Goal: Task Accomplishment & Management: Use online tool/utility

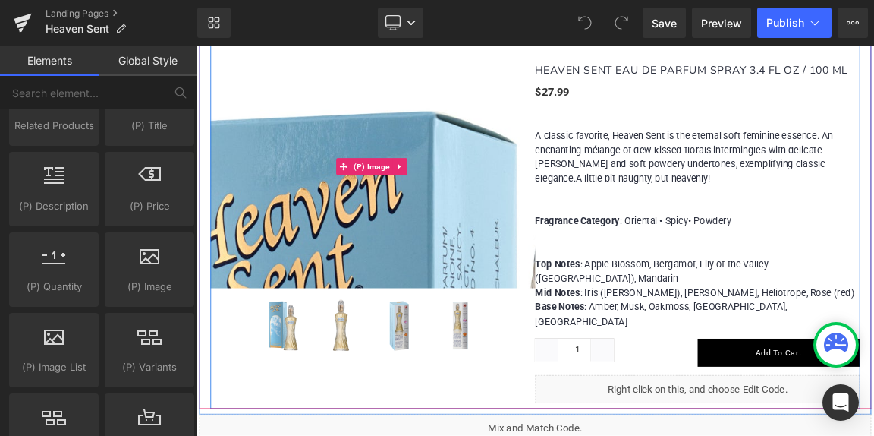
scroll to position [987, 0]
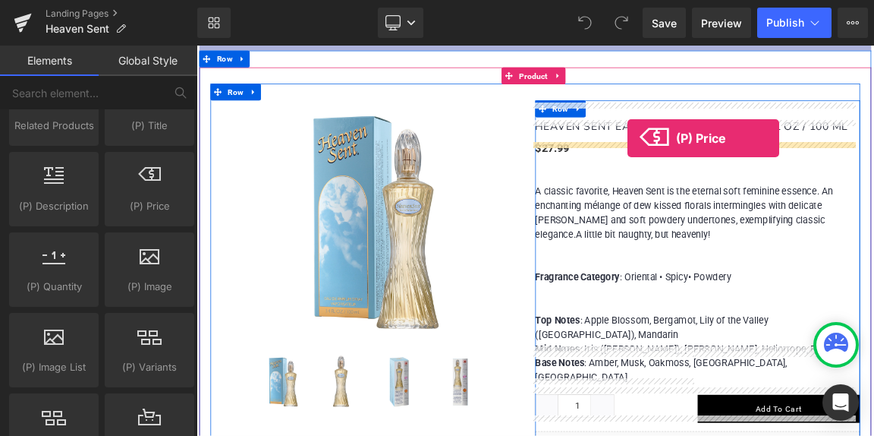
drag, startPoint x: 347, startPoint y: 220, endPoint x: 780, endPoint y: 171, distance: 436.2
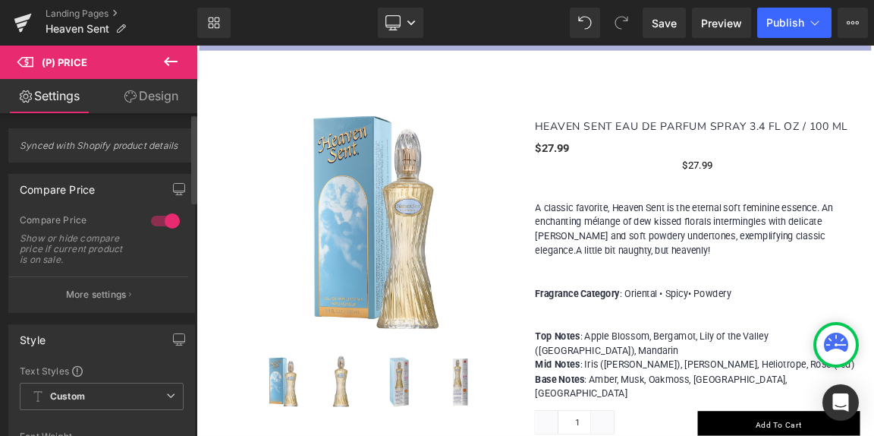
click at [162, 248] on div "Compare Price Show or hide compare price if current product is on sale." at bounding box center [102, 245] width 164 height 62
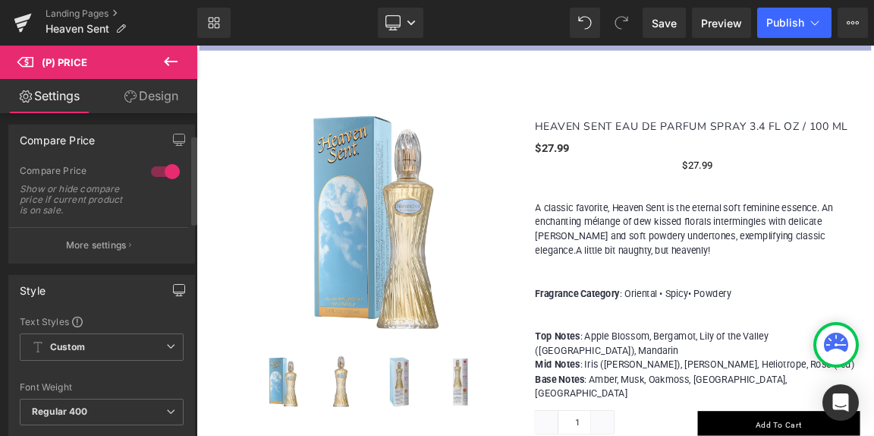
scroll to position [76, 0]
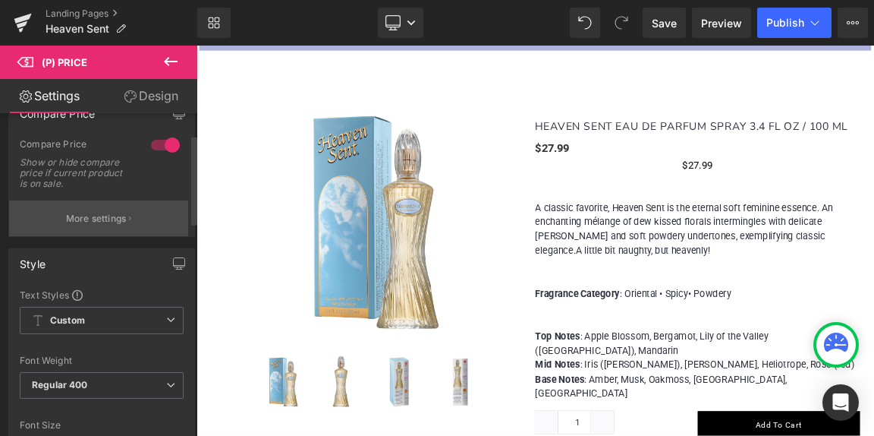
click at [103, 219] on p "More settings" at bounding box center [96, 219] width 61 height 14
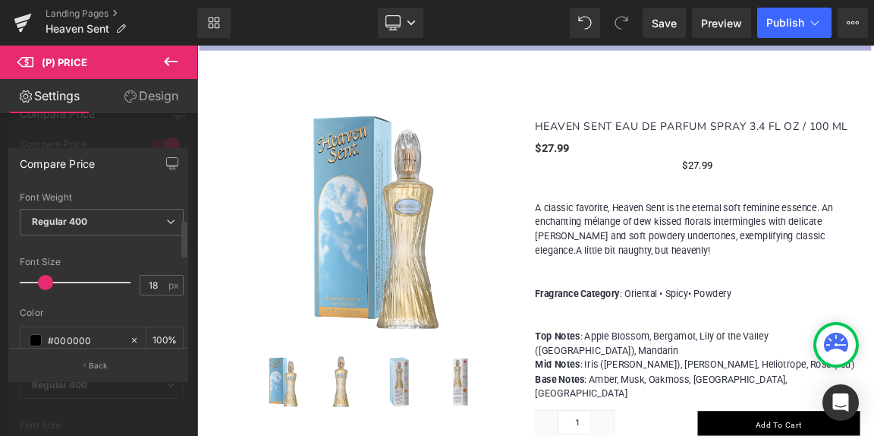
scroll to position [152, 0]
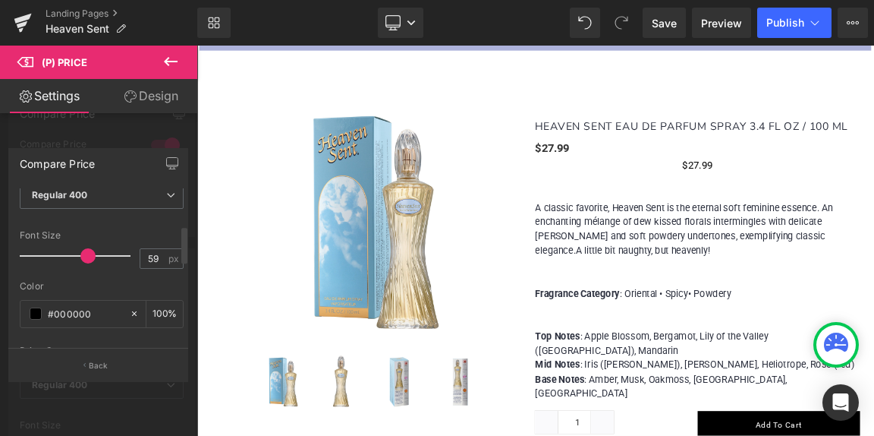
drag, startPoint x: 45, startPoint y: 253, endPoint x: 85, endPoint y: 251, distance: 40.3
click at [85, 251] on span at bounding box center [87, 255] width 15 height 15
drag, startPoint x: 85, startPoint y: 256, endPoint x: 68, endPoint y: 255, distance: 16.7
click at [80, 255] on span at bounding box center [87, 255] width 15 height 15
click at [150, 257] on input "42" at bounding box center [153, 258] width 27 height 19
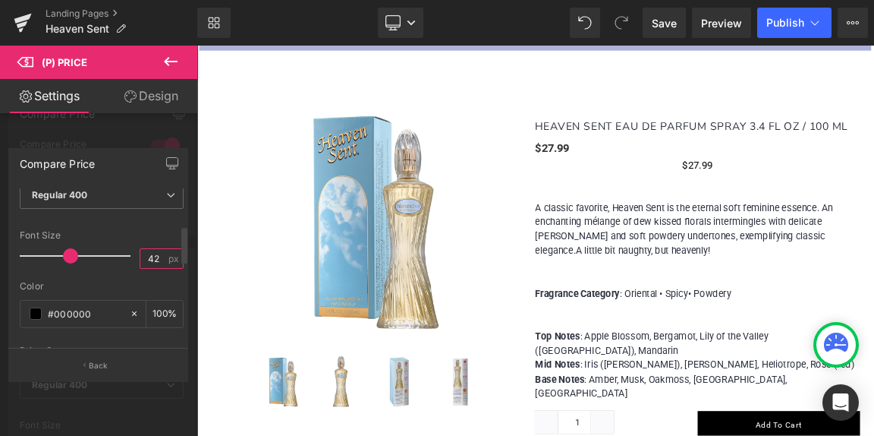
type input "2"
type input "48"
click at [868, 189] on body "MENU MY CART 0 Home Our Story Women [GEOGRAPHIC_DATA] [GEOGRAPHIC_DATA] Love's …" at bounding box center [656, 310] width 918 height 528
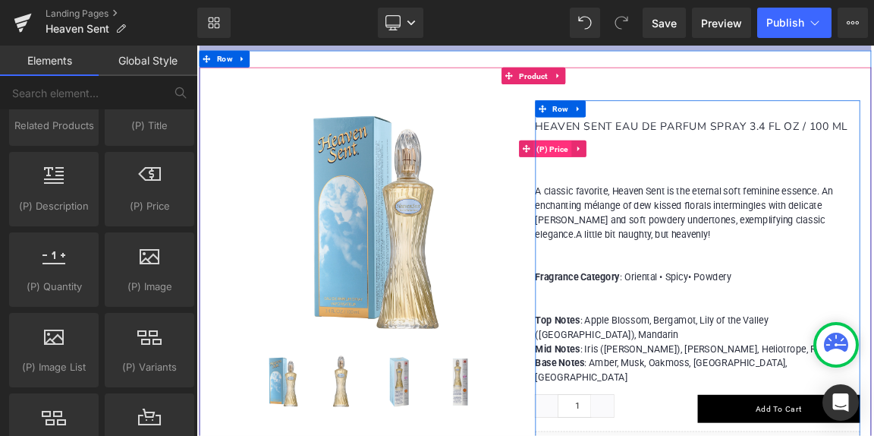
click at [679, 175] on span "(P) Price" at bounding box center [679, 186] width 52 height 23
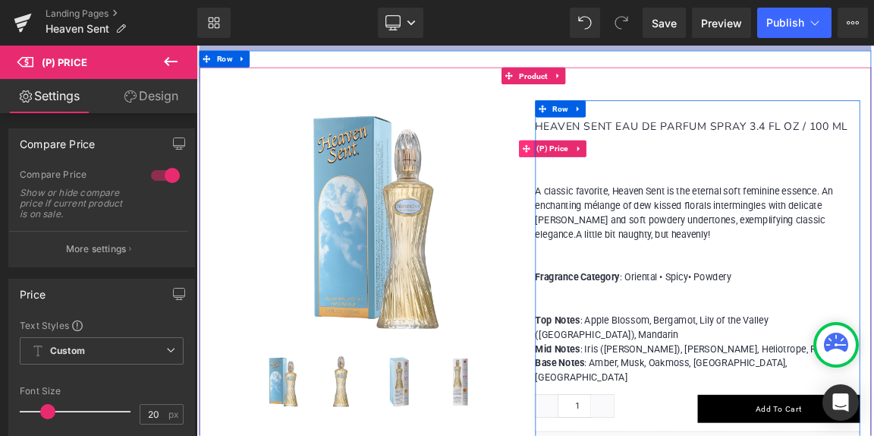
click at [638, 180] on icon at bounding box center [643, 185] width 11 height 11
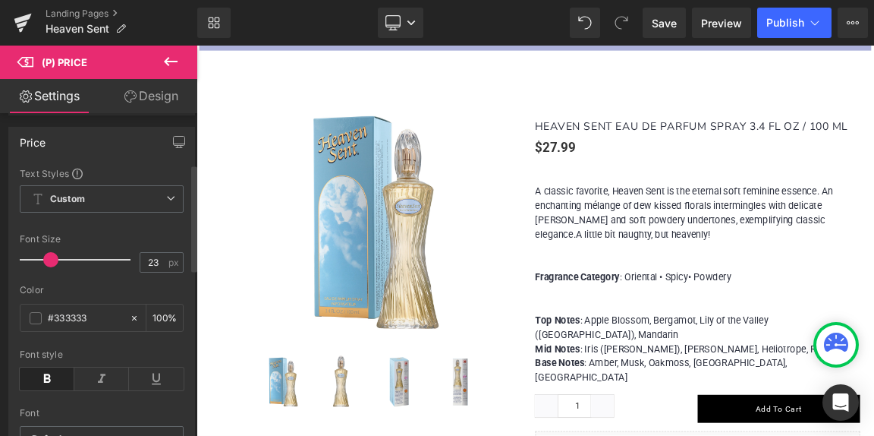
type input "24"
click at [51, 262] on span at bounding box center [52, 259] width 15 height 15
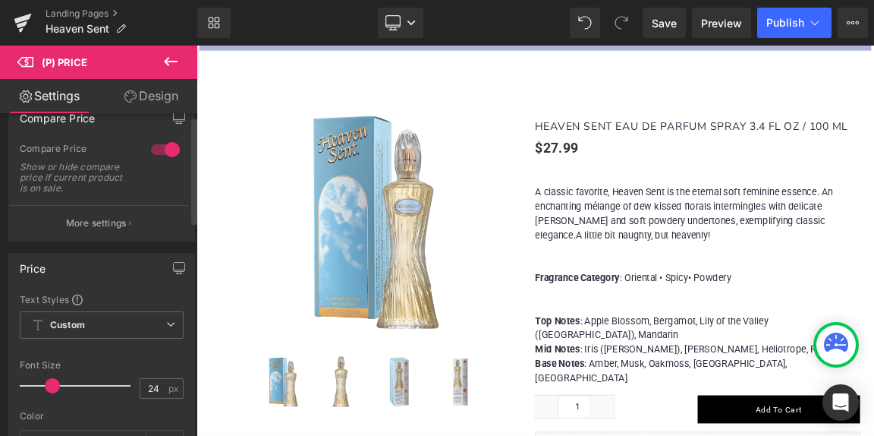
scroll to position [0, 0]
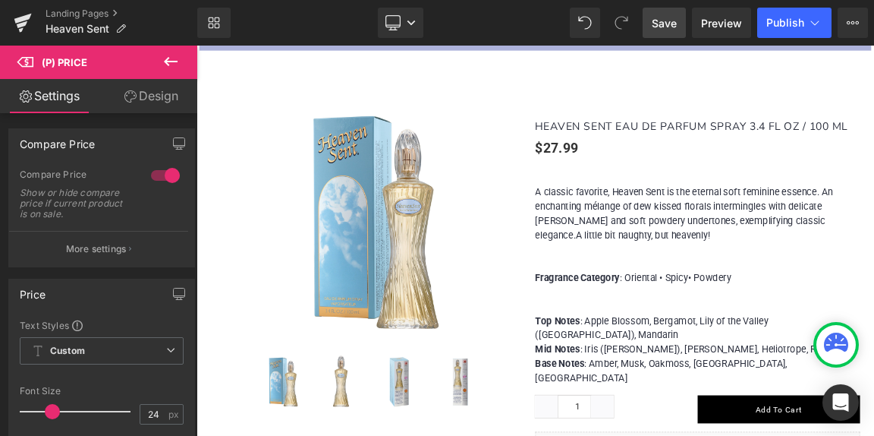
click at [674, 26] on span "Save" at bounding box center [664, 23] width 25 height 16
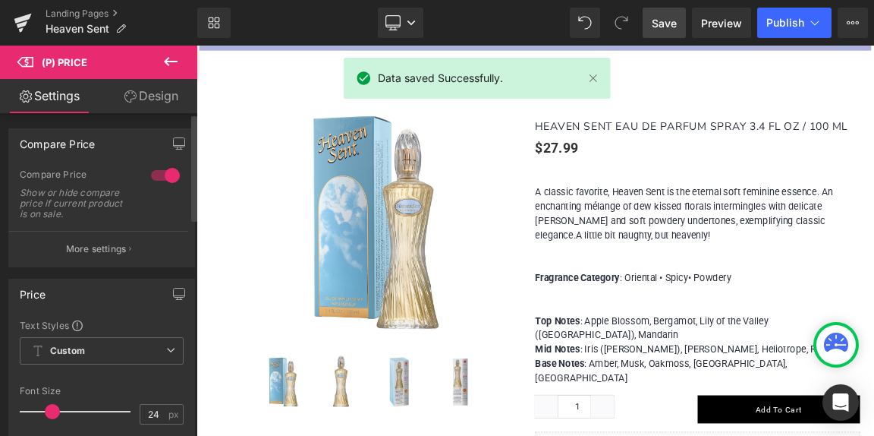
drag, startPoint x: 162, startPoint y: 175, endPoint x: 135, endPoint y: 174, distance: 26.6
click at [135, 174] on div "Compare Price Show or hide compare price if current product is on sale." at bounding box center [102, 199] width 164 height 62
click at [150, 178] on div at bounding box center [165, 175] width 36 height 24
click at [153, 178] on div at bounding box center [165, 175] width 36 height 24
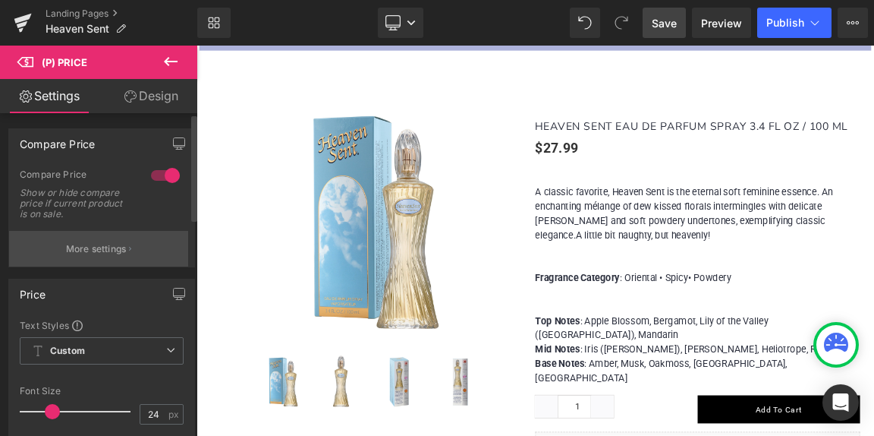
click at [98, 254] on p "More settings" at bounding box center [96, 249] width 61 height 14
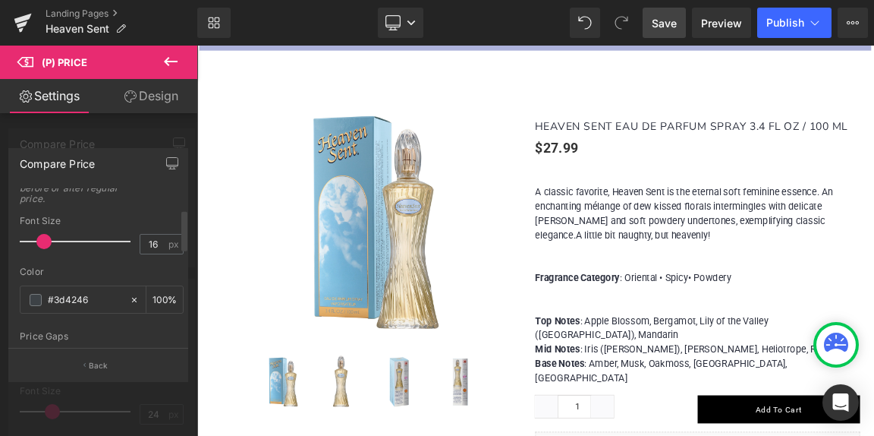
scroll to position [76, 0]
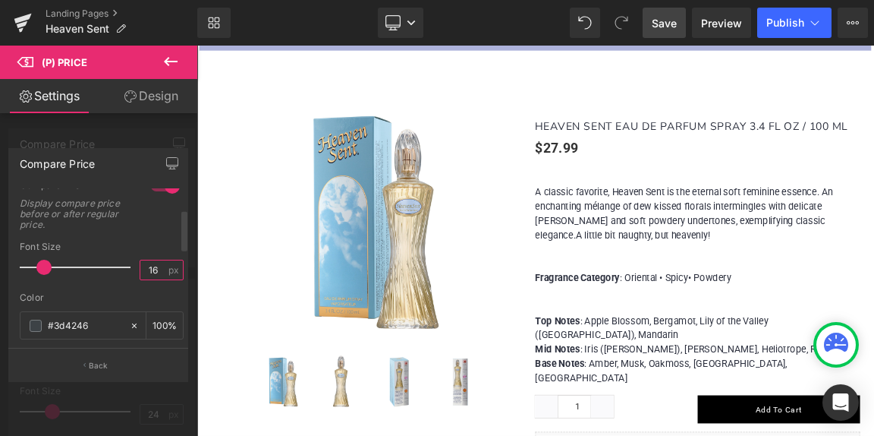
drag, startPoint x: 141, startPoint y: 273, endPoint x: 161, endPoint y: 275, distance: 19.8
click at [161, 275] on div "16 px" at bounding box center [162, 270] width 44 height 20
type input "24"
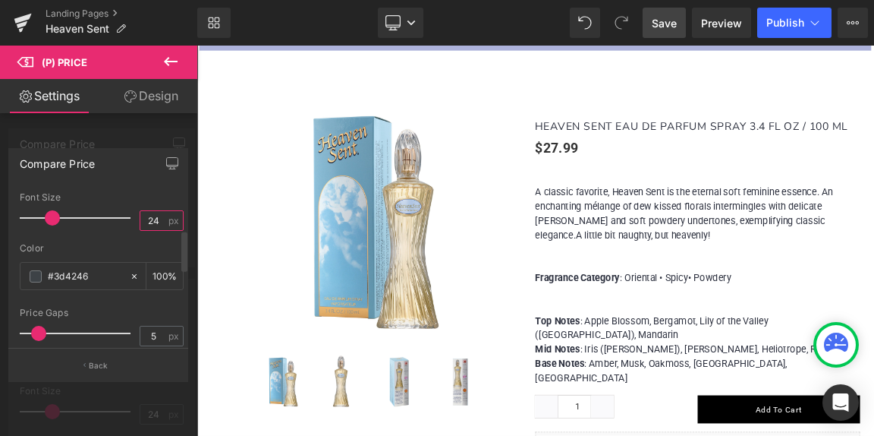
scroll to position [152, 0]
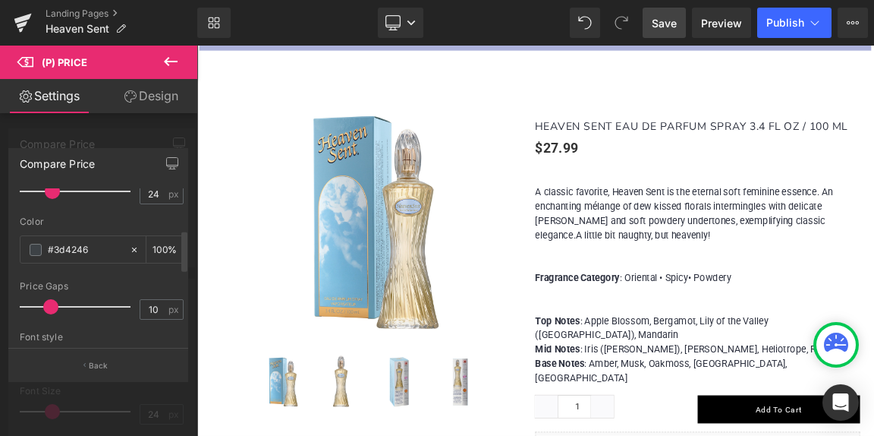
drag, startPoint x: 38, startPoint y: 310, endPoint x: 49, endPoint y: 310, distance: 10.6
click at [49, 310] on span at bounding box center [50, 306] width 15 height 15
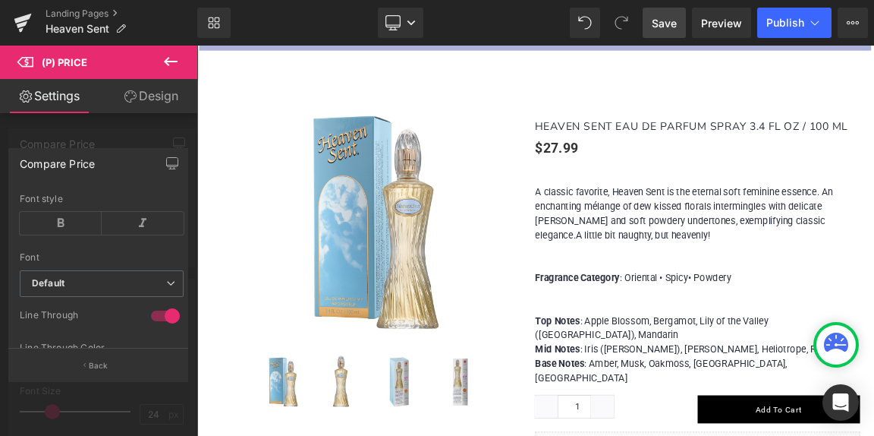
scroll to position [121, 0]
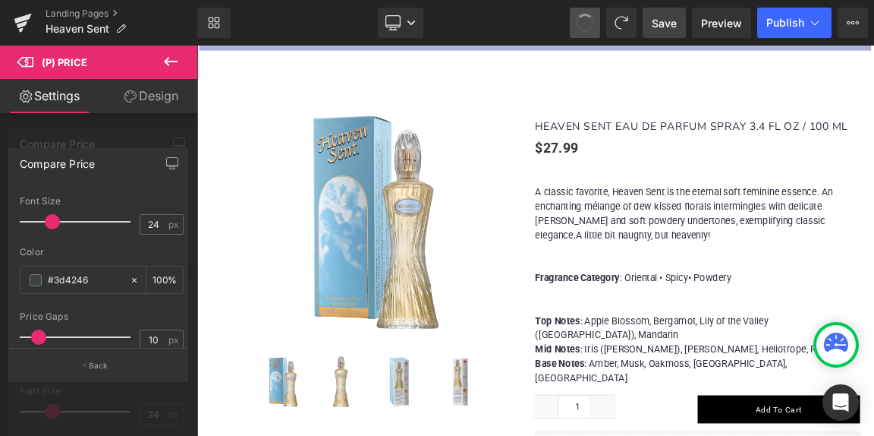
type input "5"
click at [671, 22] on span "Save" at bounding box center [664, 23] width 25 height 16
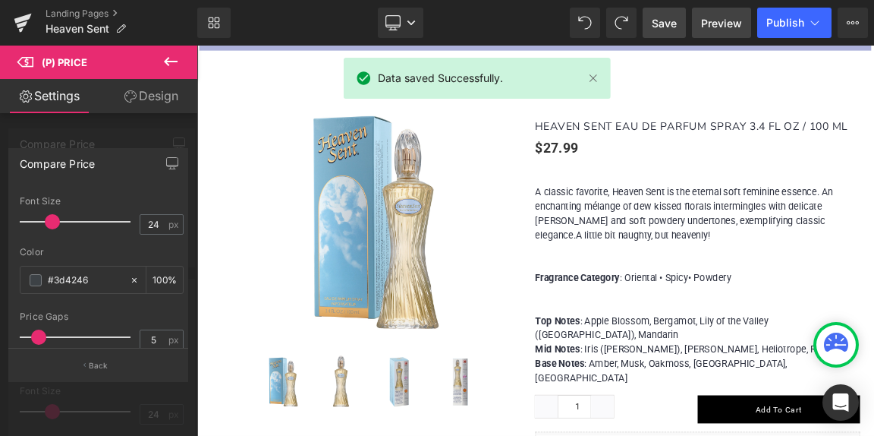
click at [719, 23] on span "Preview" at bounding box center [721, 23] width 41 height 16
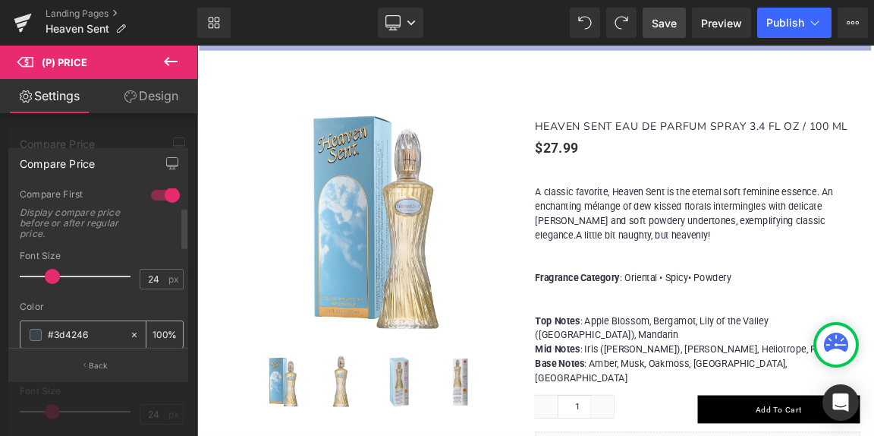
scroll to position [0, 0]
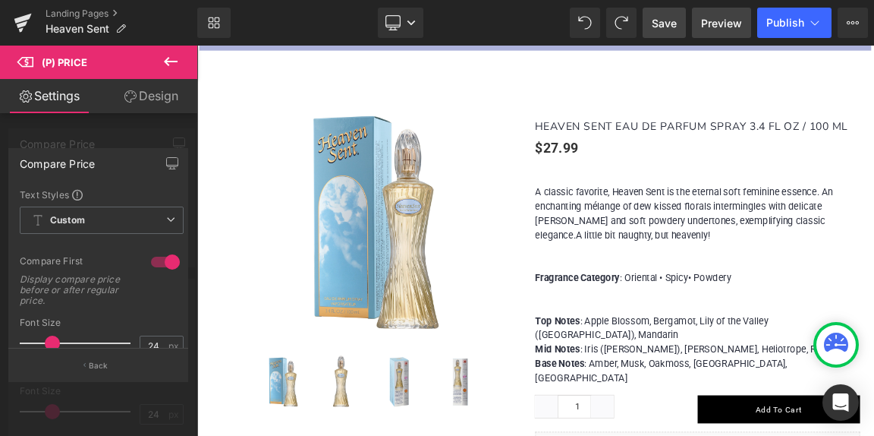
click at [735, 20] on span "Preview" at bounding box center [721, 23] width 41 height 16
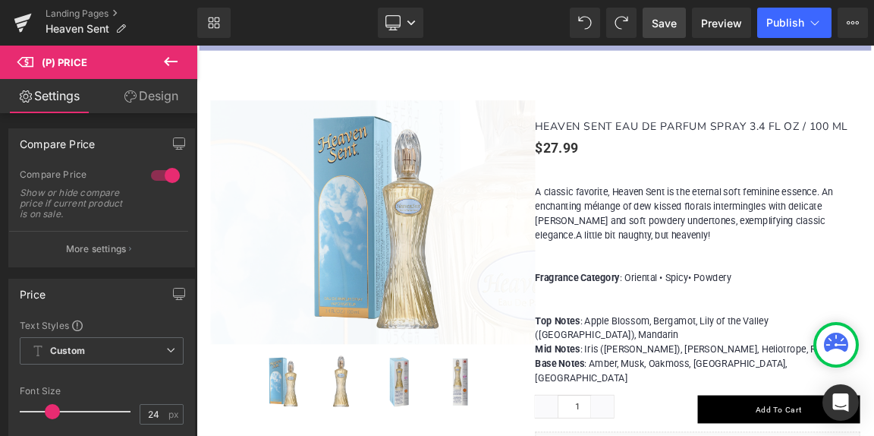
click at [430, 215] on body "MENU MY CART 0 Home Our Story Women [GEOGRAPHIC_DATA] [GEOGRAPHIC_DATA] Love's …" at bounding box center [656, 310] width 918 height 528
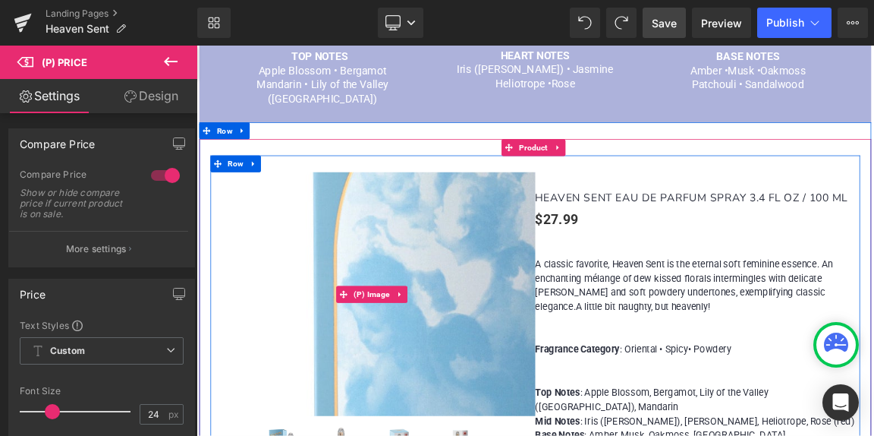
scroll to position [864, 0]
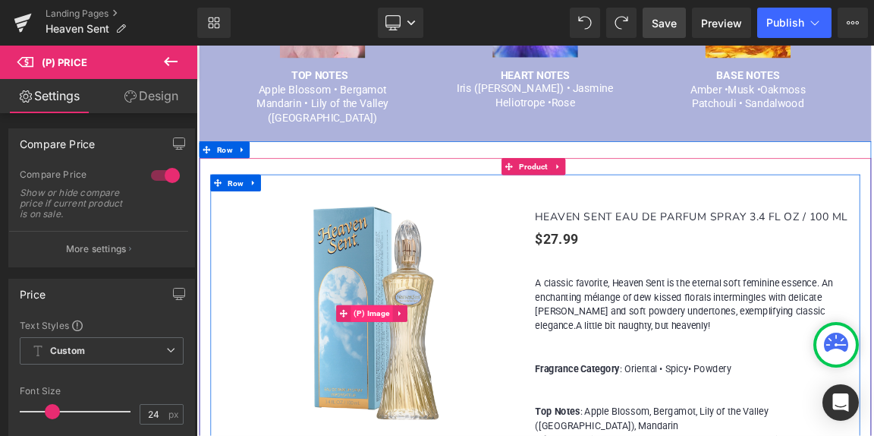
click at [441, 397] on span "(P) Image" at bounding box center [434, 408] width 57 height 23
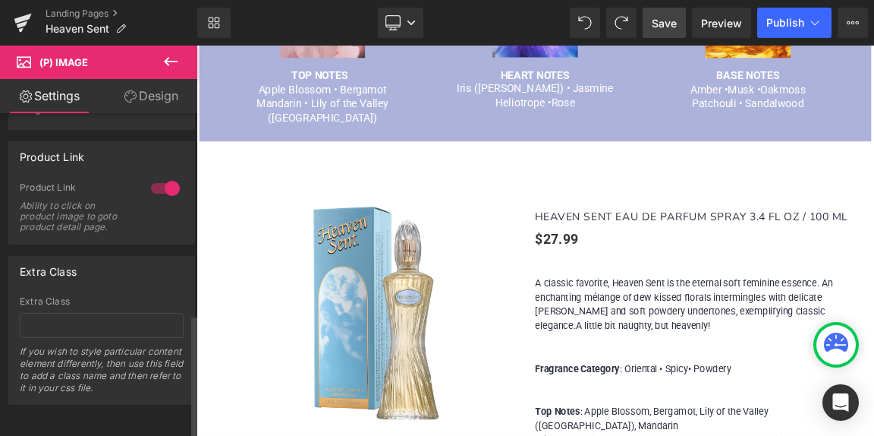
scroll to position [531, 0]
click at [74, 220] on div "Ability to click on product image to goto product detail page." at bounding box center [77, 216] width 114 height 32
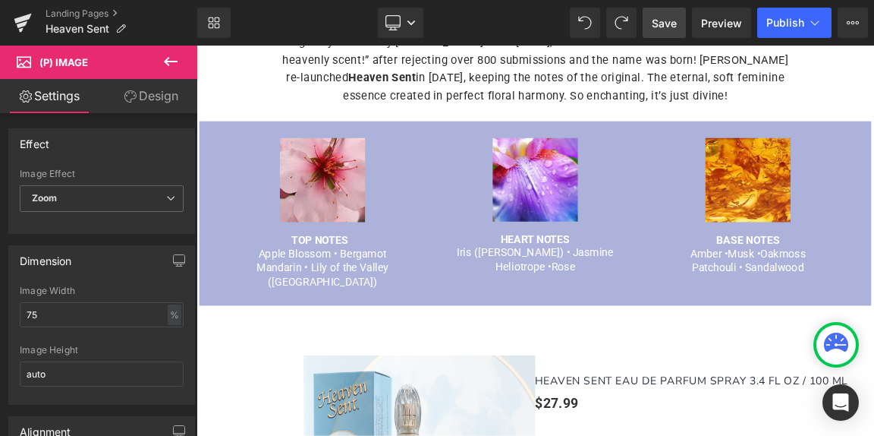
scroll to position [636, 0]
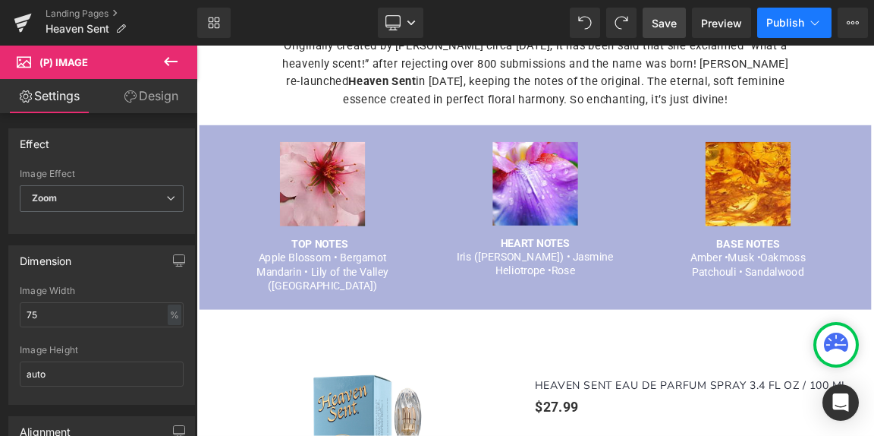
click at [791, 23] on span "Publish" at bounding box center [786, 23] width 38 height 12
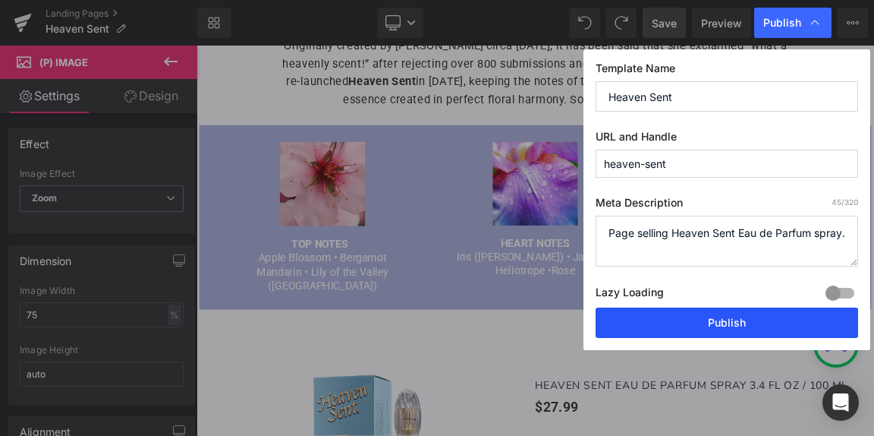
click at [732, 326] on button "Publish" at bounding box center [727, 322] width 263 height 30
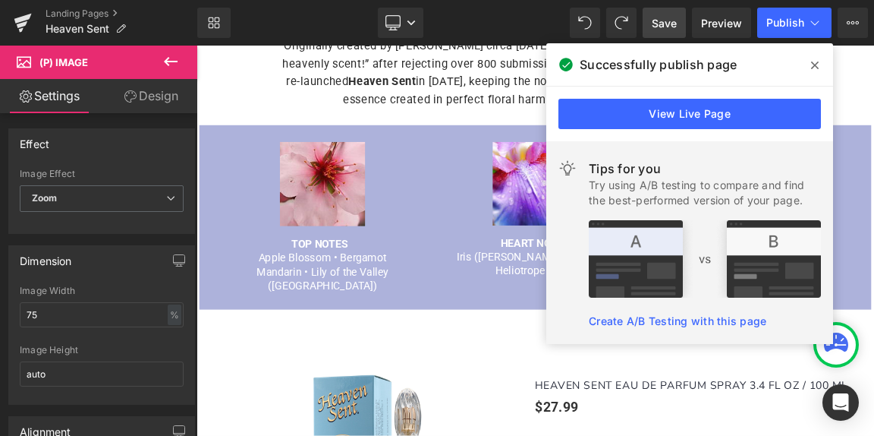
click at [817, 63] on icon at bounding box center [815, 65] width 8 height 8
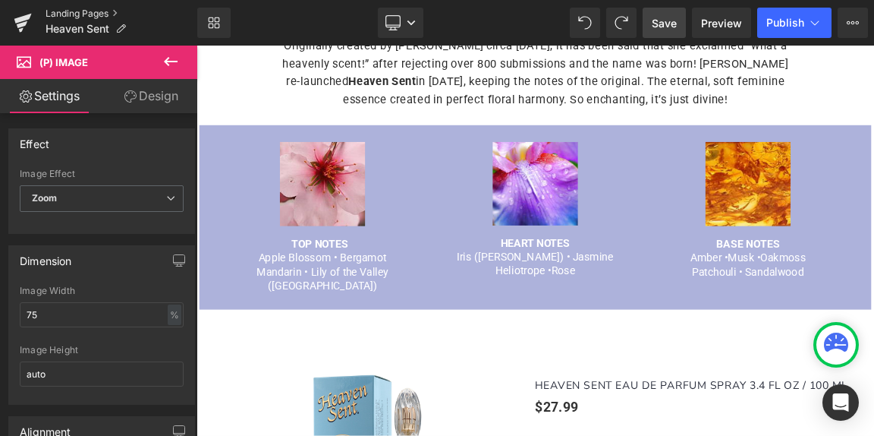
click at [69, 14] on link "Landing Pages" at bounding box center [122, 14] width 152 height 12
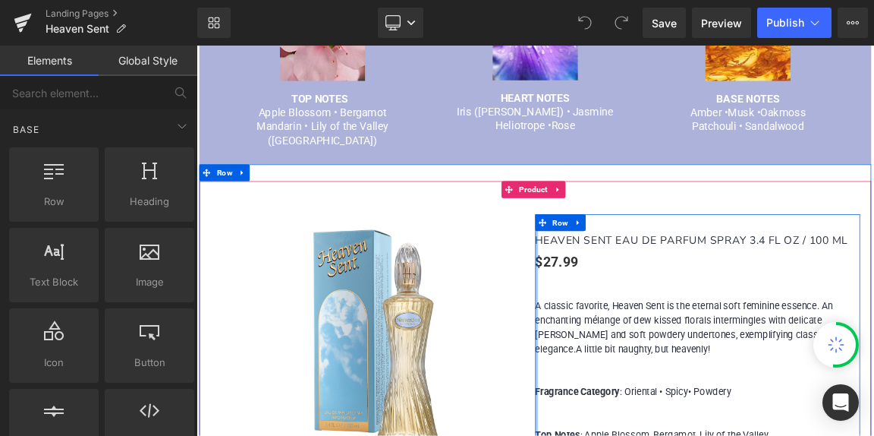
scroll to position [835, 0]
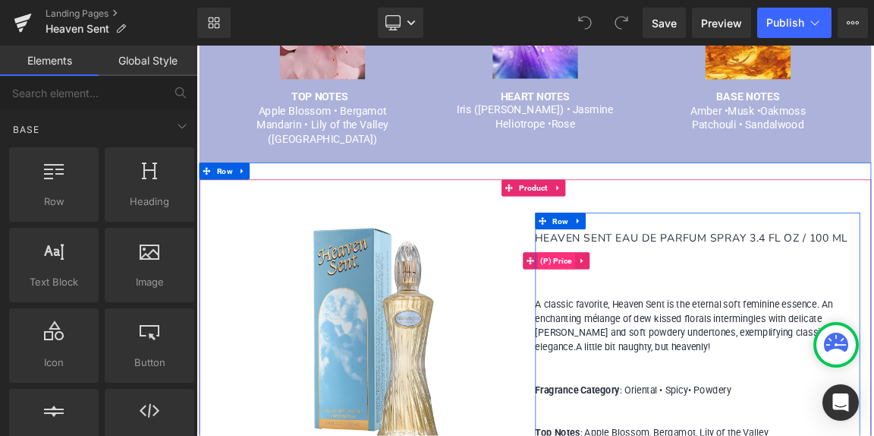
click at [691, 326] on span "(P) Price" at bounding box center [685, 337] width 52 height 23
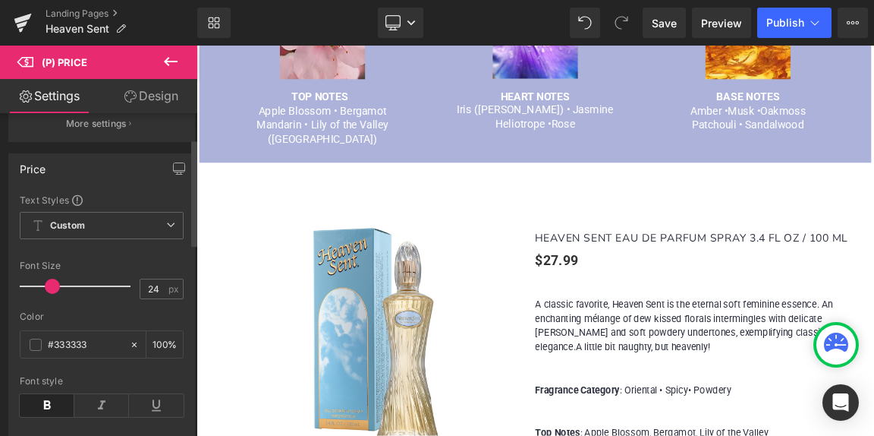
scroll to position [152, 0]
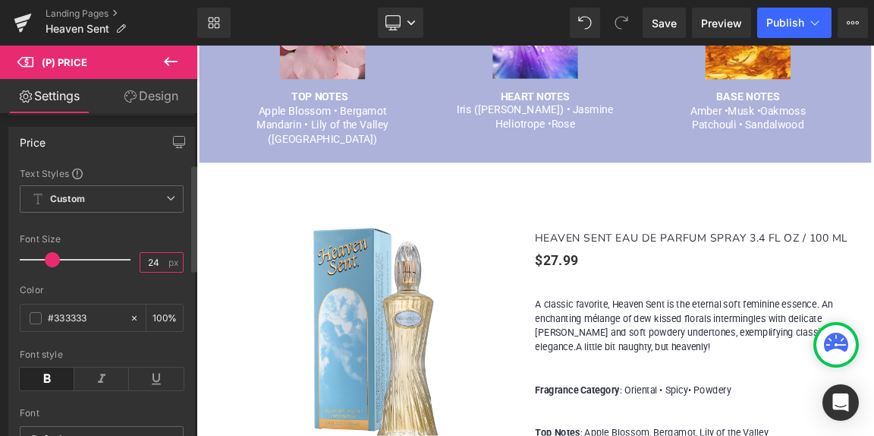
drag, startPoint x: 158, startPoint y: 262, endPoint x: 137, endPoint y: 262, distance: 21.3
click at [140, 262] on input "24" at bounding box center [153, 262] width 27 height 19
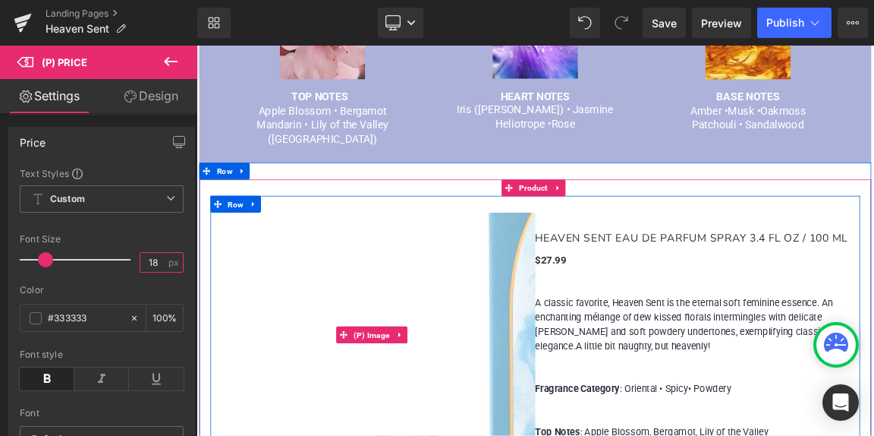
type input "18"
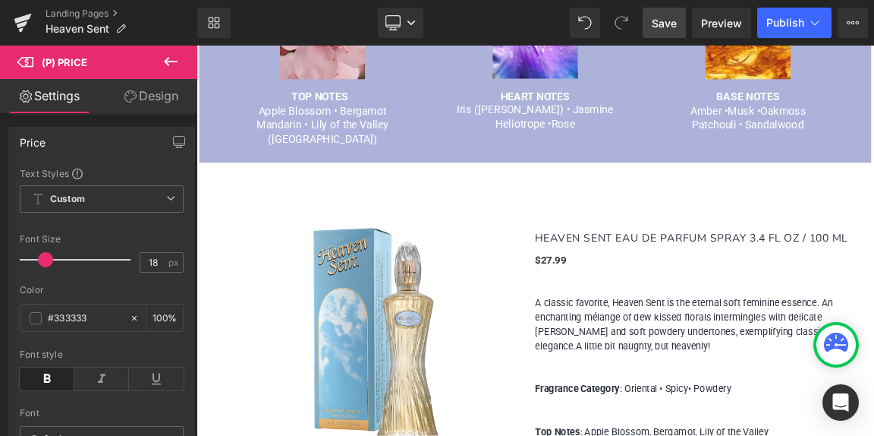
click at [668, 19] on span "Save" at bounding box center [664, 23] width 25 height 16
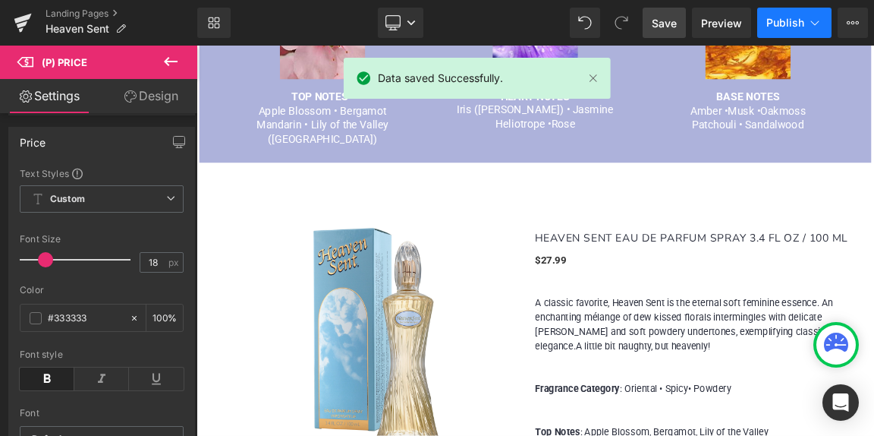
click at [776, 25] on span "Publish" at bounding box center [786, 23] width 38 height 12
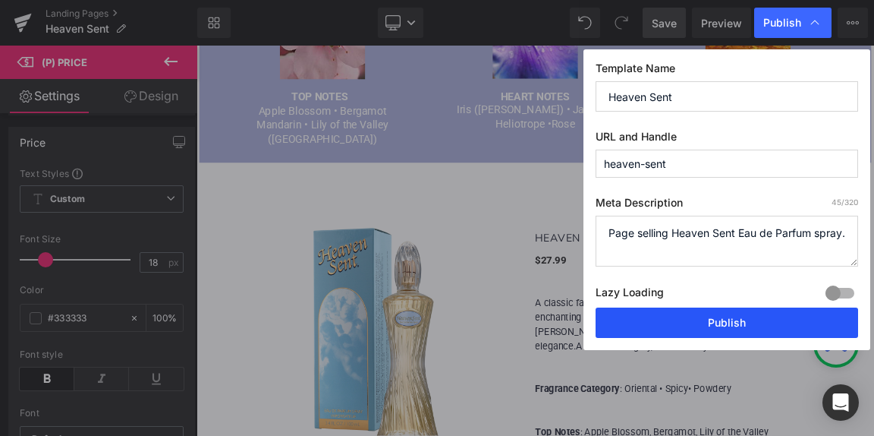
click at [710, 326] on button "Publish" at bounding box center [727, 322] width 263 height 30
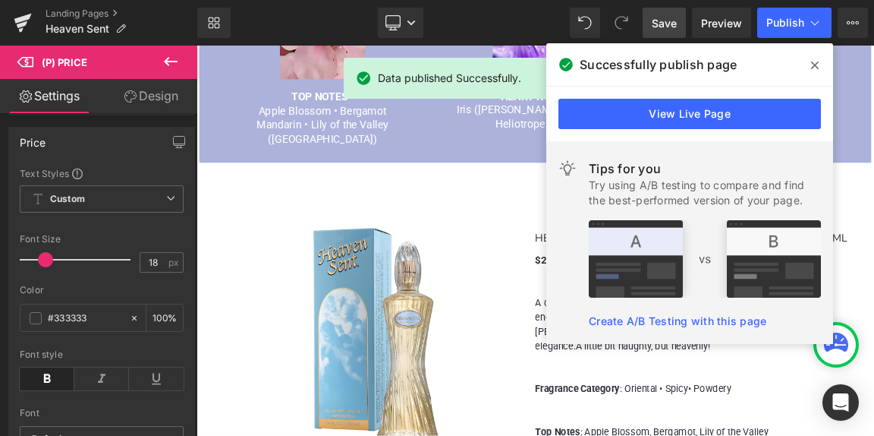
click at [817, 66] on icon at bounding box center [815, 65] width 8 height 12
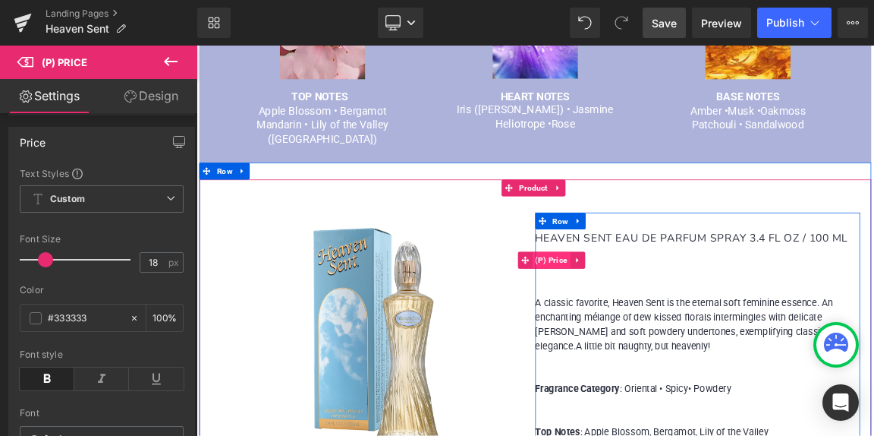
click at [679, 325] on span "(P) Price" at bounding box center [678, 336] width 52 height 23
click at [710, 333] on icon at bounding box center [711, 336] width 3 height 7
click at [679, 331] on icon at bounding box center [684, 336] width 11 height 11
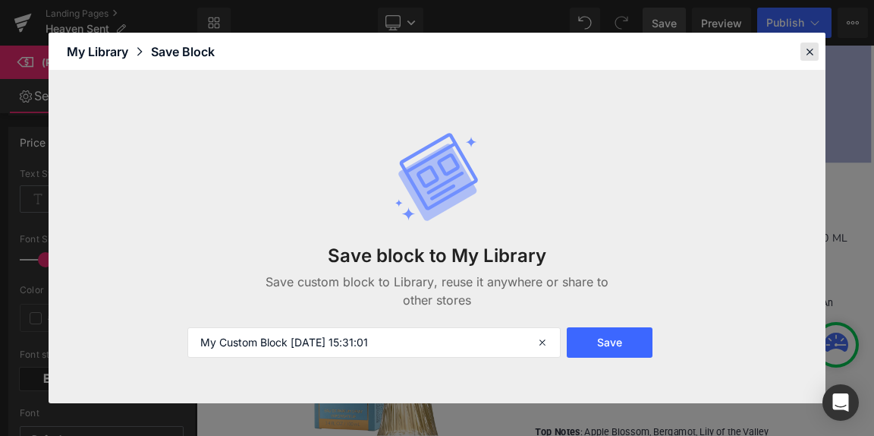
drag, startPoint x: 806, startPoint y: 47, endPoint x: 824, endPoint y: 2, distance: 48.3
click at [806, 47] on icon at bounding box center [810, 52] width 14 height 14
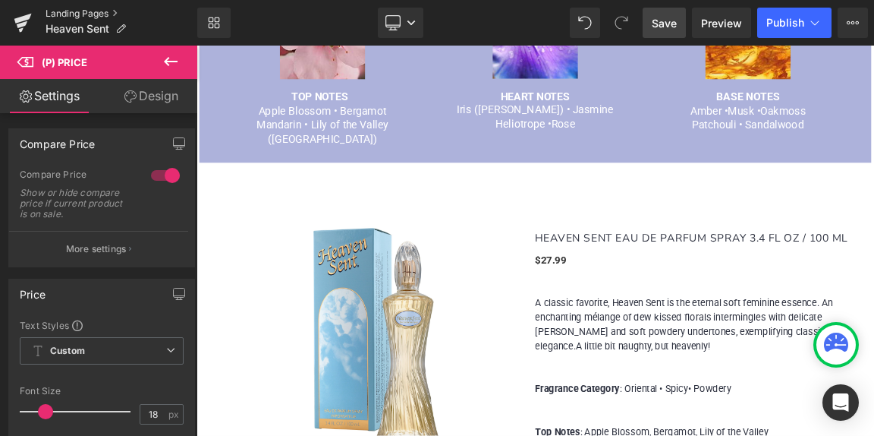
click at [64, 13] on link "Landing Pages" at bounding box center [122, 14] width 152 height 12
